Goal: Task Accomplishment & Management: Understand process/instructions

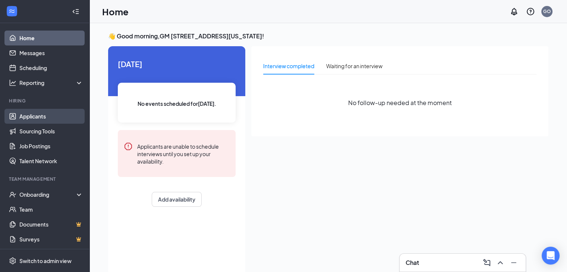
click at [50, 116] on link "Applicants" at bounding box center [51, 116] width 64 height 15
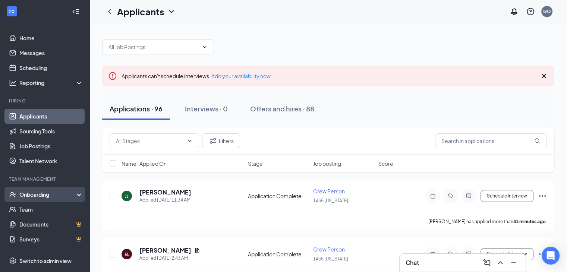
click at [57, 193] on div "Onboarding" at bounding box center [47, 194] width 57 height 7
click at [44, 208] on link "Overview" at bounding box center [51, 209] width 64 height 15
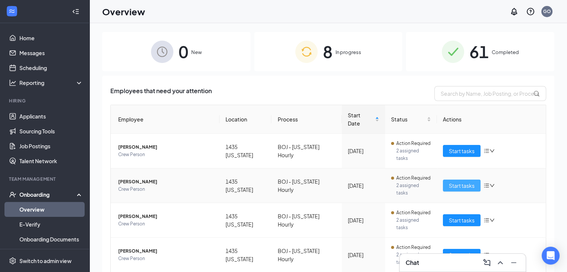
click at [456, 182] on span "Start tasks" at bounding box center [462, 186] width 26 height 8
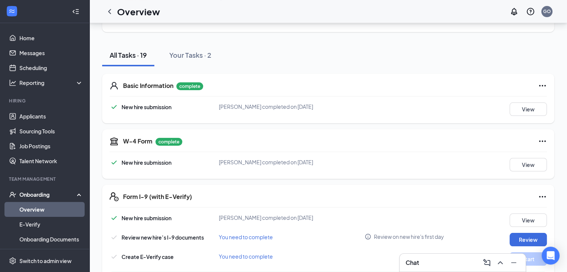
scroll to position [62, 0]
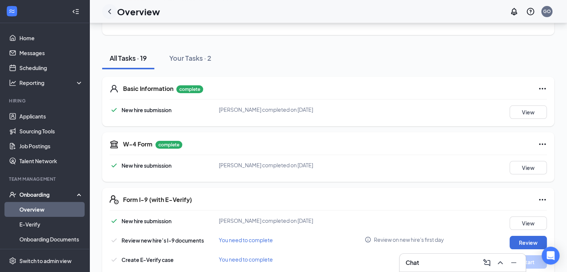
click at [107, 9] on icon "ChevronLeft" at bounding box center [109, 11] width 9 height 9
